Goal: Information Seeking & Learning: Learn about a topic

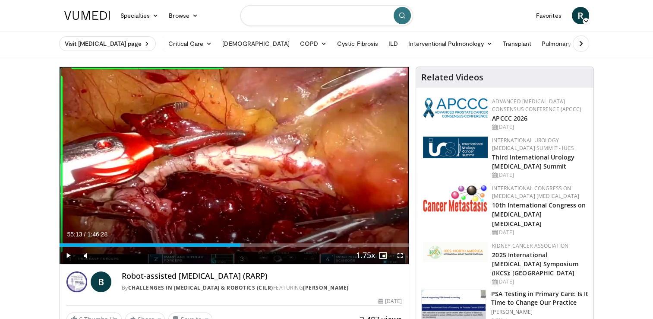
click at [316, 18] on input "Search topics, interventions" at bounding box center [327, 15] width 173 height 21
type input "**********"
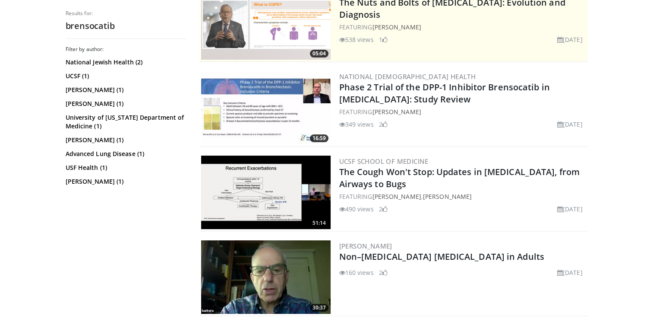
scroll to position [216, 0]
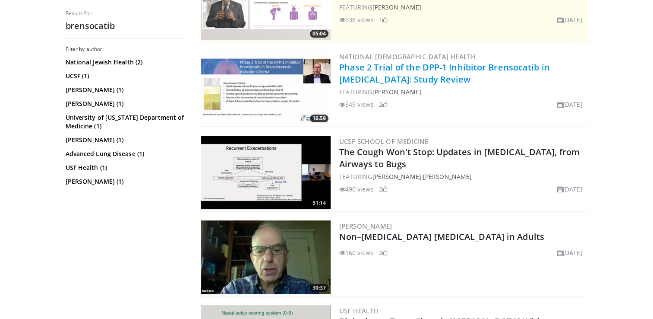
click at [363, 67] on link "Phase 2 Trial of the DPP-1 Inhibitor Brensocatib in Bronchiectasis: Study Review" at bounding box center [444, 73] width 211 height 24
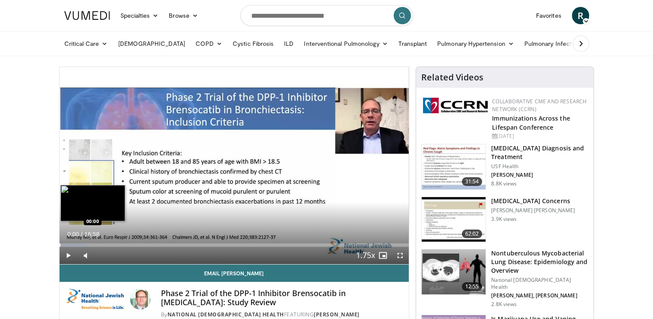
drag, startPoint x: 65, startPoint y: 244, endPoint x: 59, endPoint y: 244, distance: 6.0
click at [60, 244] on div "Progress Bar" at bounding box center [60, 244] width 1 height 3
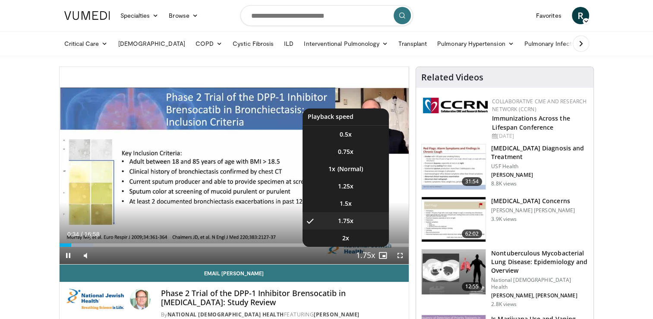
click at [373, 257] on button "Playback Rate" at bounding box center [365, 255] width 17 height 17
click at [352, 200] on li "1.5x" at bounding box center [346, 203] width 86 height 17
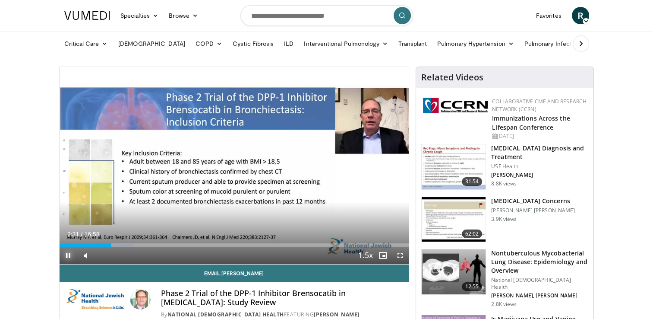
click at [64, 252] on span "Video Player" at bounding box center [68, 255] width 17 height 17
click at [68, 257] on span "Video Player" at bounding box center [68, 255] width 17 height 17
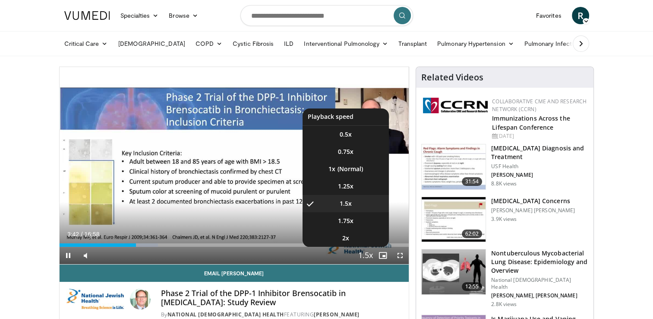
click at [372, 259] on button "Playback Rate" at bounding box center [365, 255] width 17 height 17
click at [339, 168] on li "1x" at bounding box center [346, 168] width 86 height 17
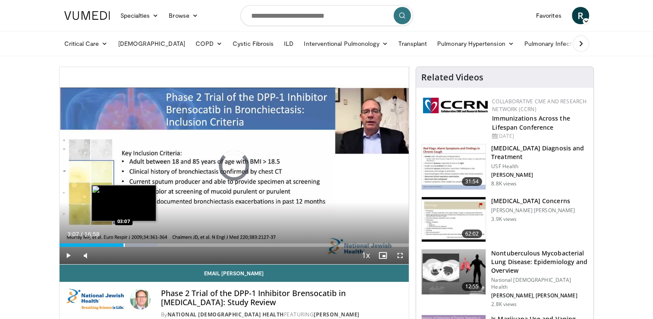
click at [124, 245] on div "Progress Bar" at bounding box center [124, 244] width 1 height 3
click at [117, 245] on div "03:08" at bounding box center [92, 244] width 65 height 3
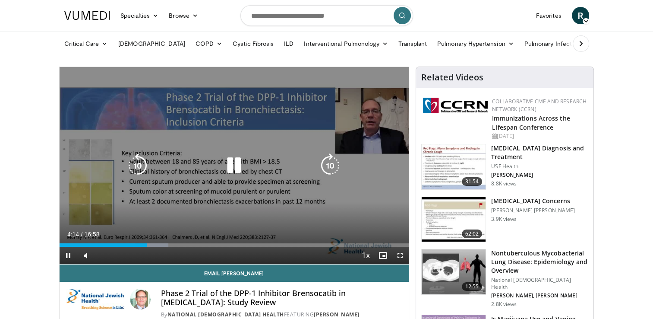
click at [232, 167] on icon "Video Player" at bounding box center [234, 165] width 24 height 24
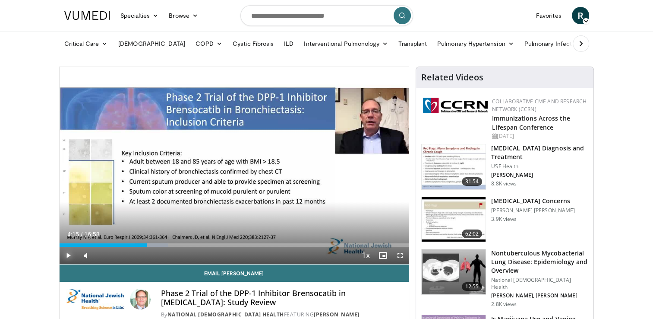
click at [64, 257] on span "Video Player" at bounding box center [68, 255] width 17 height 17
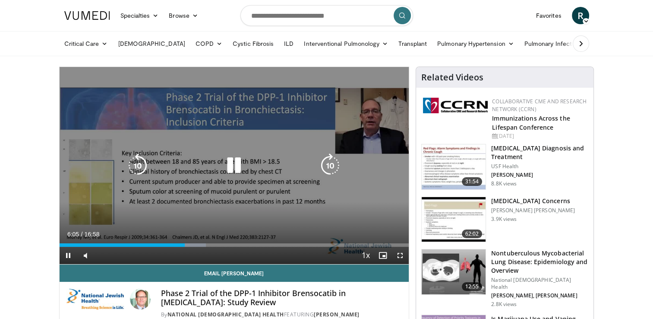
click at [231, 162] on icon "Video Player" at bounding box center [234, 165] width 24 height 24
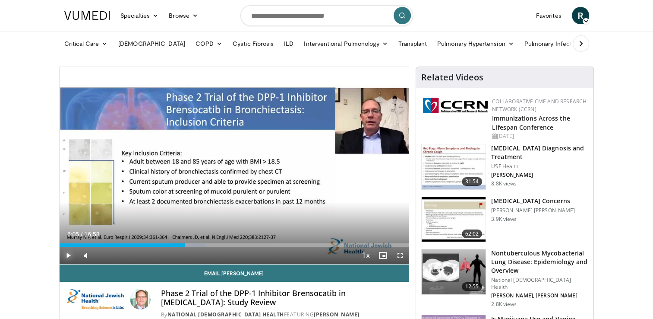
click at [66, 254] on span "Video Player" at bounding box center [68, 255] width 17 height 17
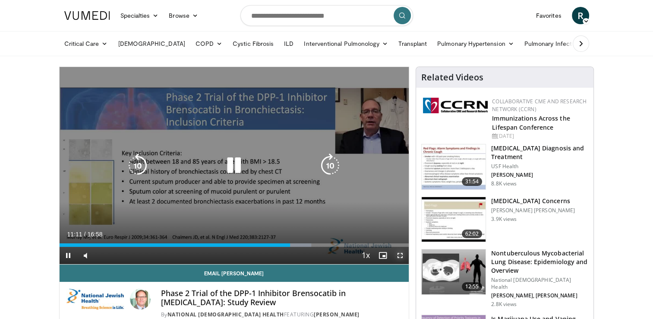
drag, startPoint x: 403, startPoint y: 254, endPoint x: 404, endPoint y: 285, distance: 31.6
click at [403, 254] on span "Video Player" at bounding box center [400, 255] width 17 height 17
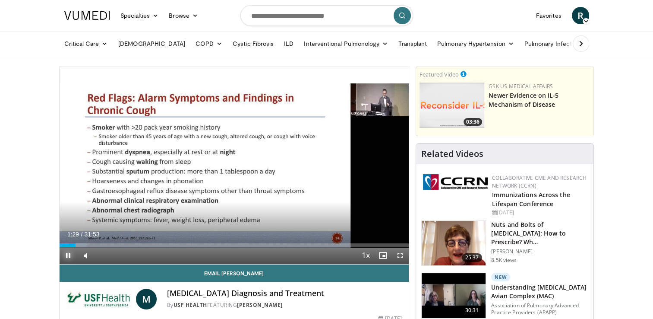
click at [65, 255] on span "Video Player" at bounding box center [68, 255] width 17 height 17
